Goal: Find specific page/section: Find specific page/section

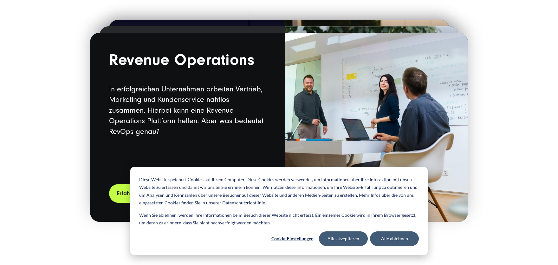
scroll to position [1225, 0]
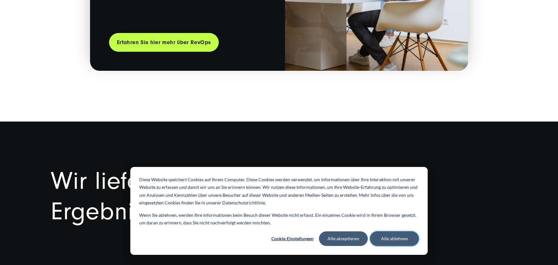
click at [386, 238] on button "Alle ablehnen" at bounding box center [394, 238] width 49 height 15
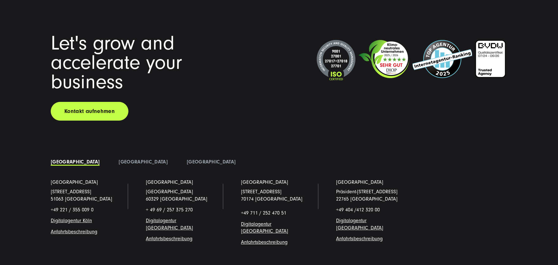
scroll to position [4943, 0]
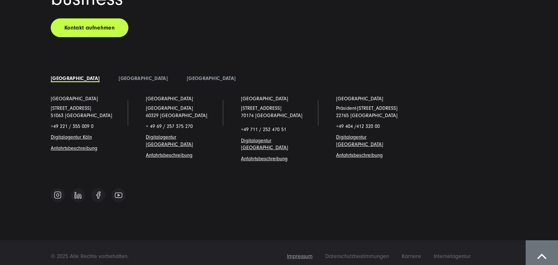
click at [303, 253] on span "Impressum" at bounding box center [300, 256] width 26 height 7
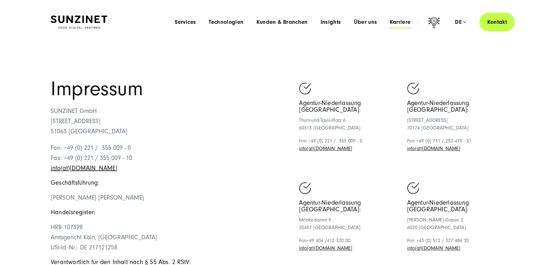
click at [397, 22] on span "Karriere" at bounding box center [399, 22] width 21 height 6
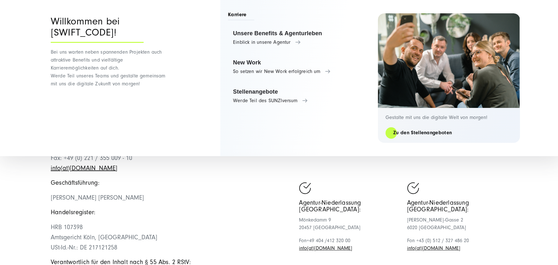
scroll to position [103, 0]
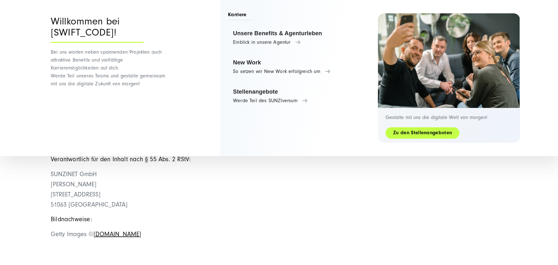
click at [416, 132] on link "Zu den Stellenangeboten" at bounding box center [422, 132] width 74 height 7
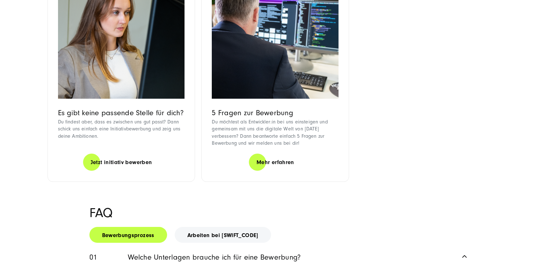
scroll to position [645, 0]
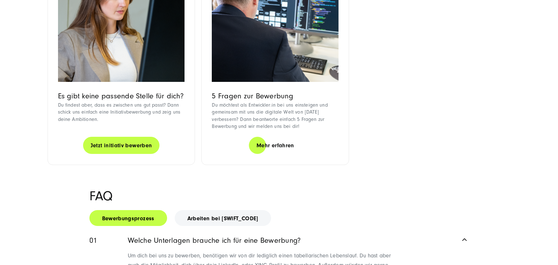
click at [117, 136] on link "Jetzt initiativ bewerben" at bounding box center [121, 145] width 77 height 18
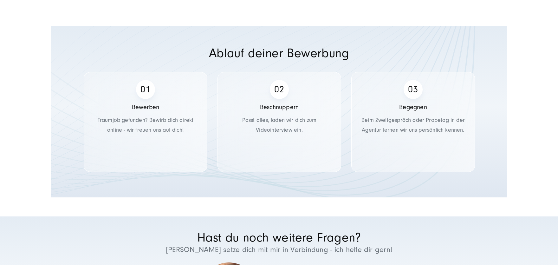
scroll to position [1168, 0]
